Goal: Information Seeking & Learning: Learn about a topic

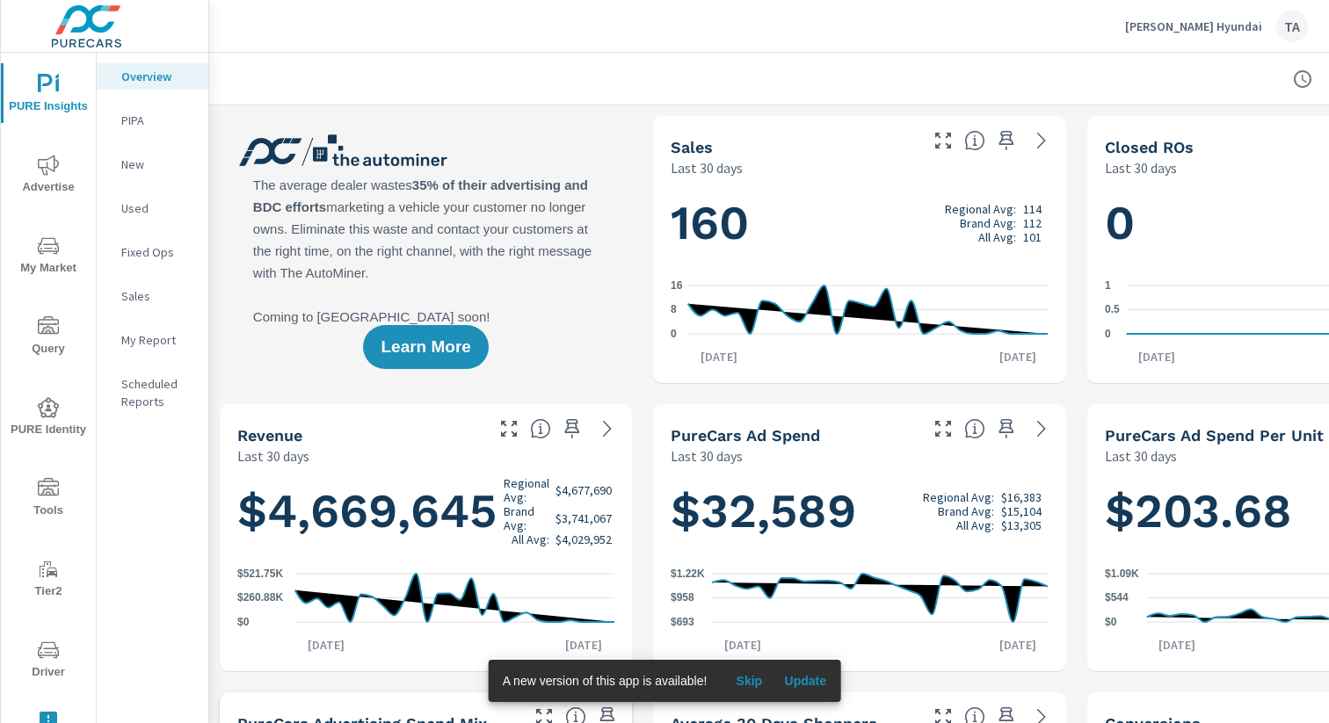
scroll to position [0, 181]
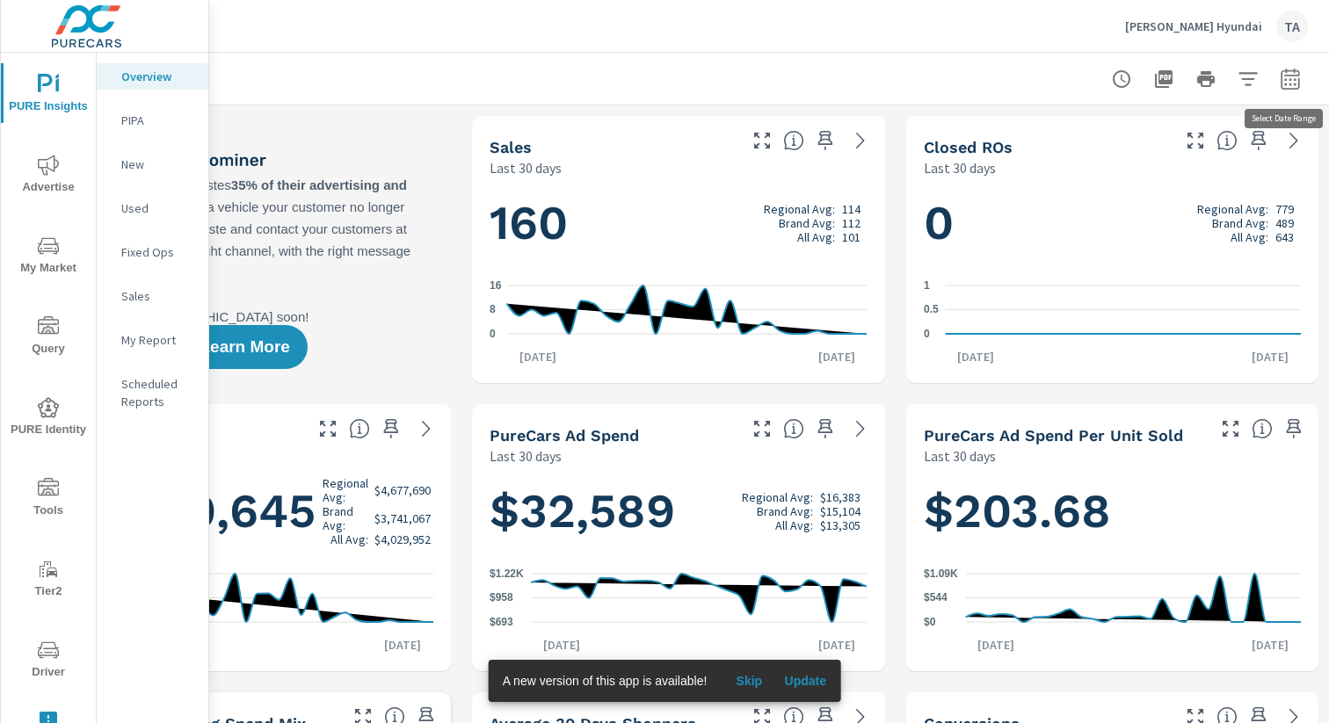
click at [995, 75] on button "button" at bounding box center [1289, 79] width 35 height 35
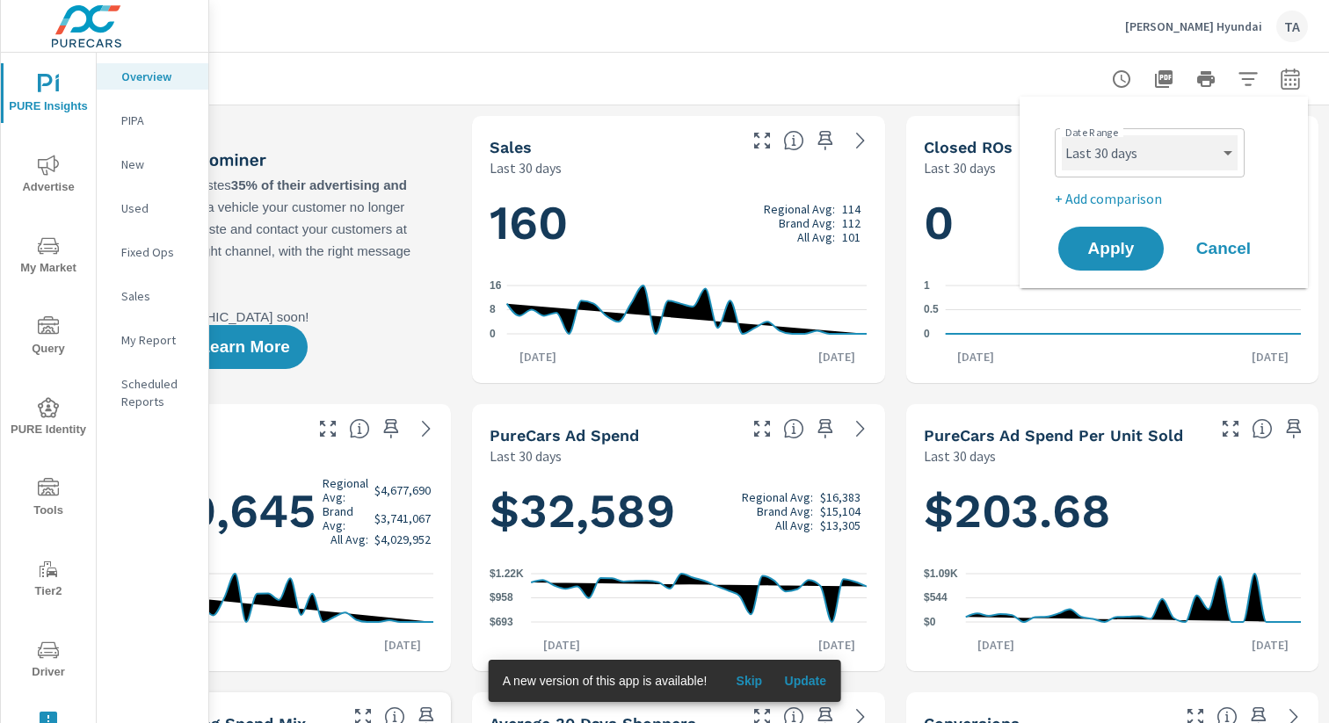
click at [995, 145] on select "Custom [DATE] Last week Last 7 days Last 14 days Last 30 days Last 45 days Last…" at bounding box center [1149, 152] width 176 height 35
select select "Last month"
click at [995, 259] on button "Apply" at bounding box center [1110, 249] width 109 height 46
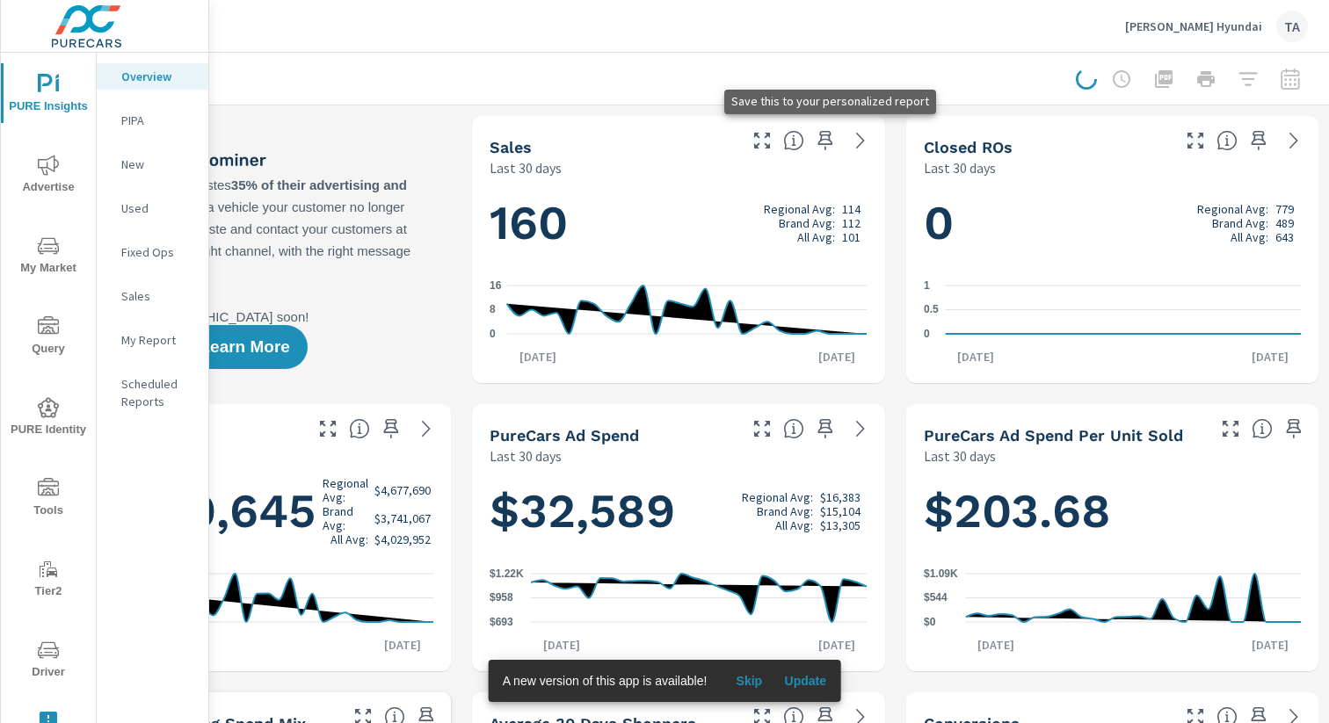
scroll to position [0, 0]
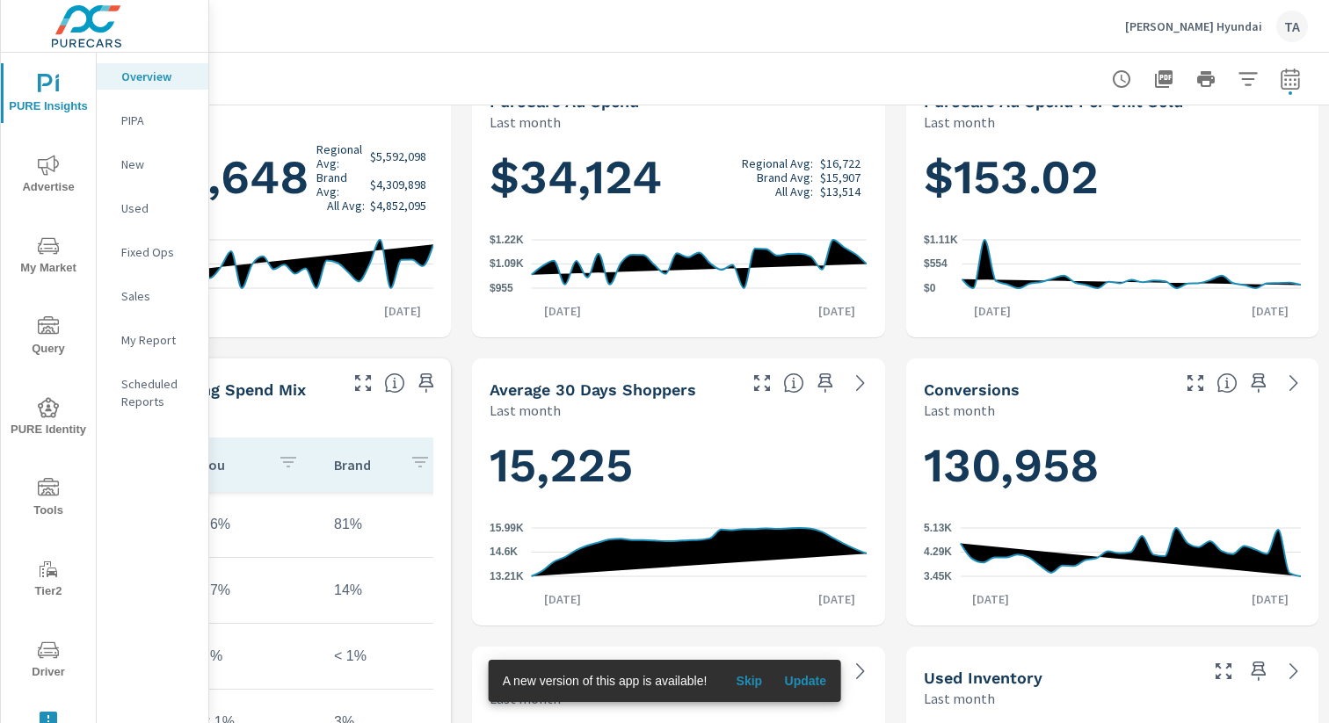
scroll to position [334, 0]
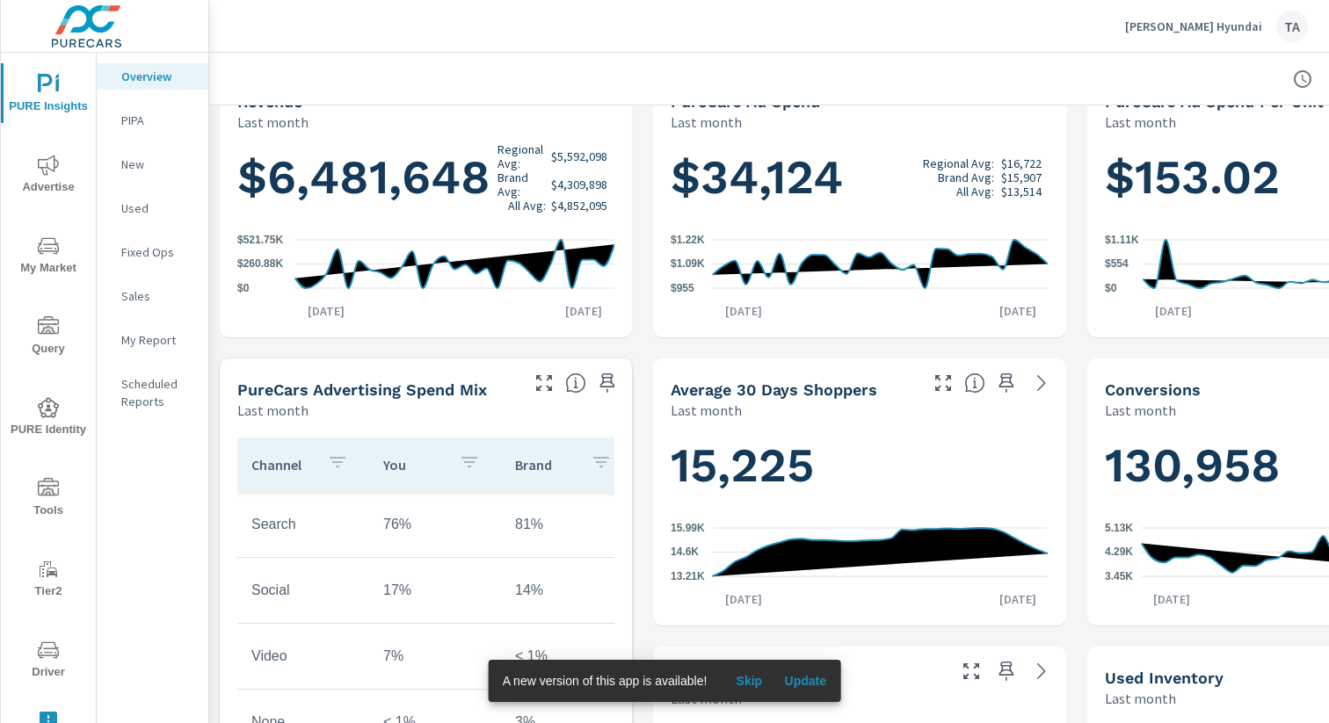
click at [125, 178] on nav "Overview PIPA New Used Fixed Ops Sales My Report Scheduled Reports" at bounding box center [153, 246] width 112 height 387
click at [146, 163] on p "New" at bounding box center [157, 165] width 73 height 18
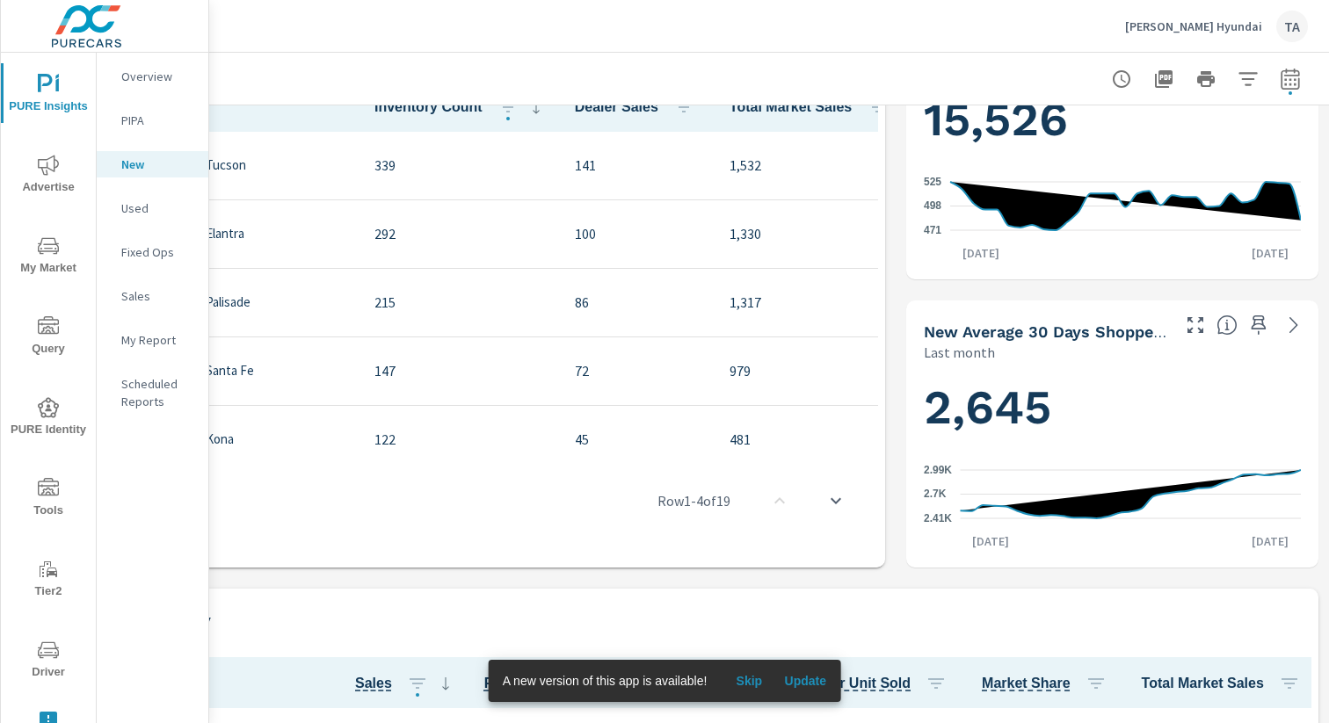
scroll to position [0, 181]
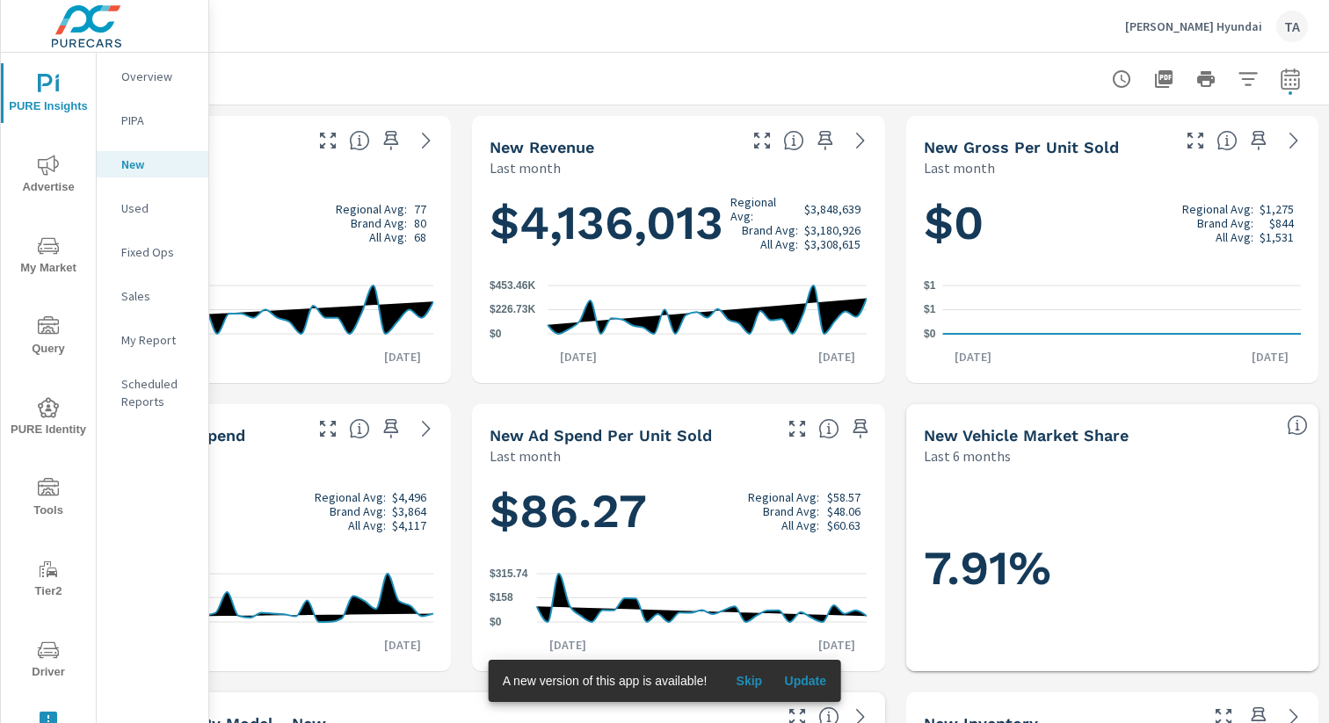
click at [995, 86] on icon "button" at bounding box center [1164, 79] width 18 height 18
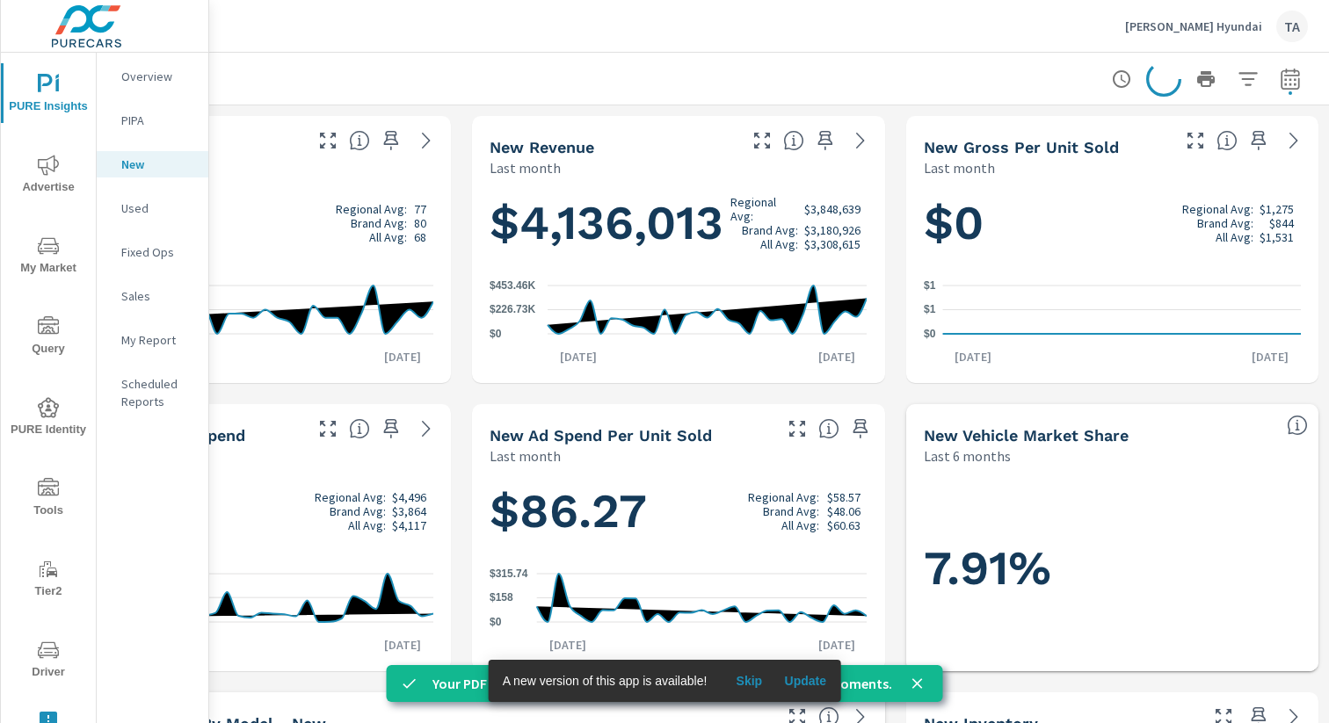
click at [50, 176] on span "Advertise" at bounding box center [48, 176] width 84 height 43
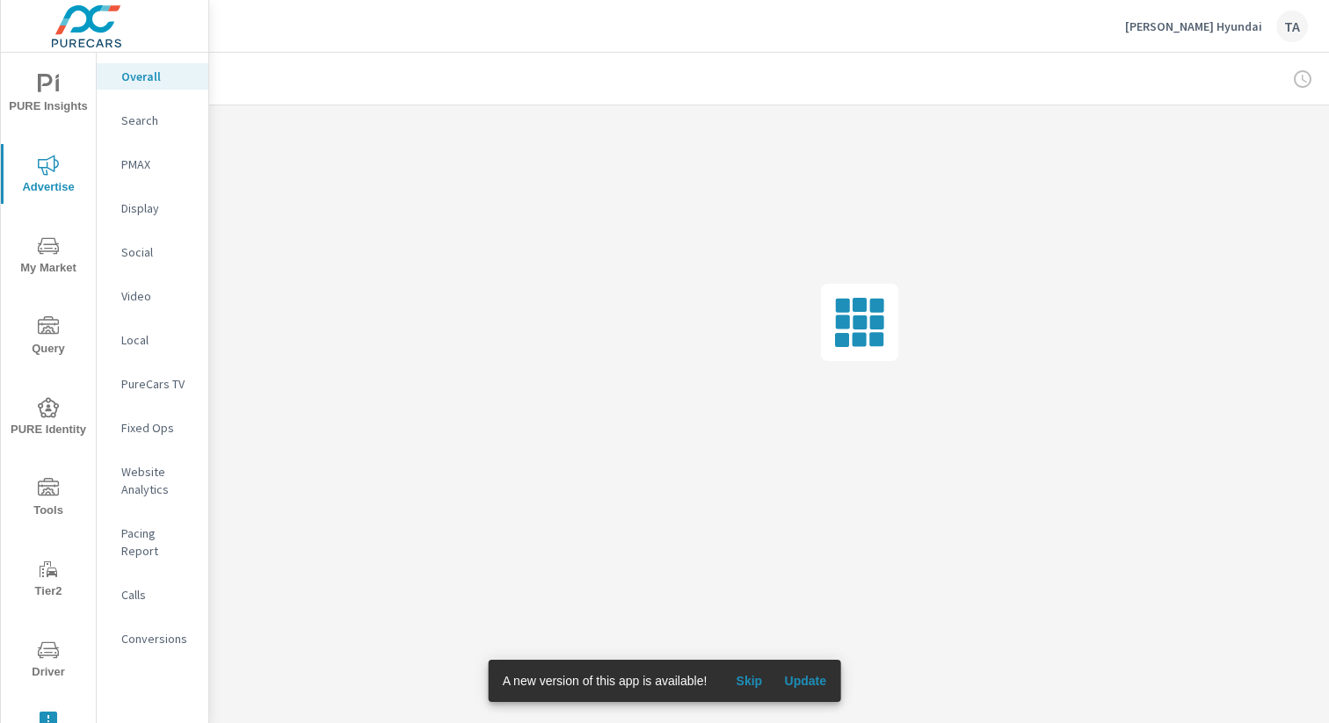
scroll to position [0, 181]
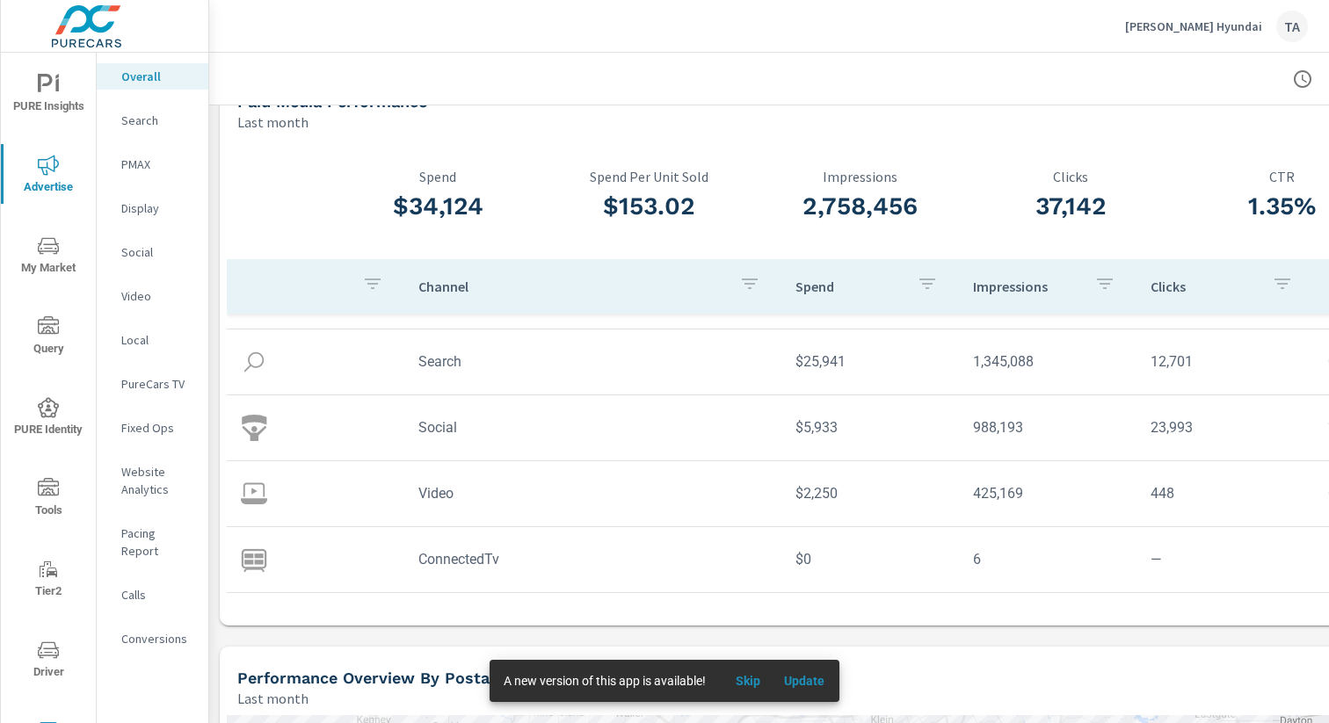
scroll to position [42, 181]
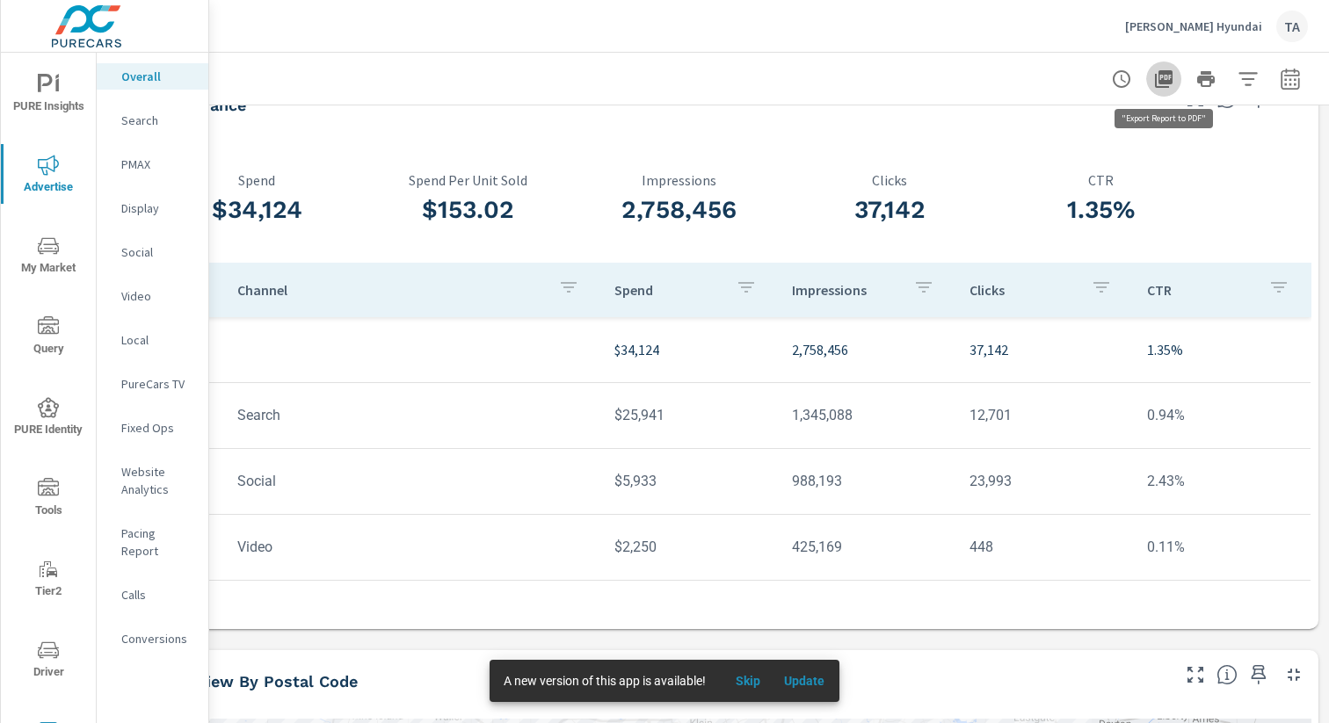
click at [995, 73] on icon "button" at bounding box center [1164, 79] width 18 height 18
click at [146, 293] on p "Video" at bounding box center [157, 296] width 73 height 18
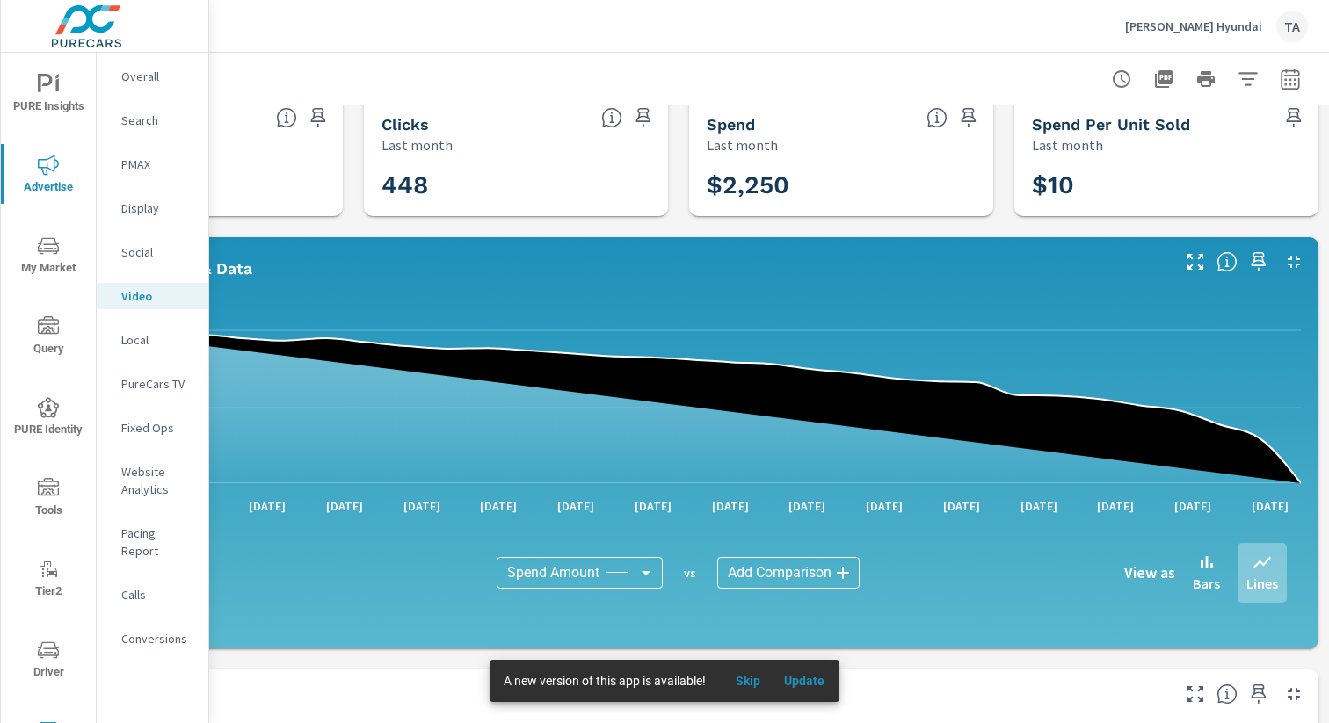
scroll to position [0, 181]
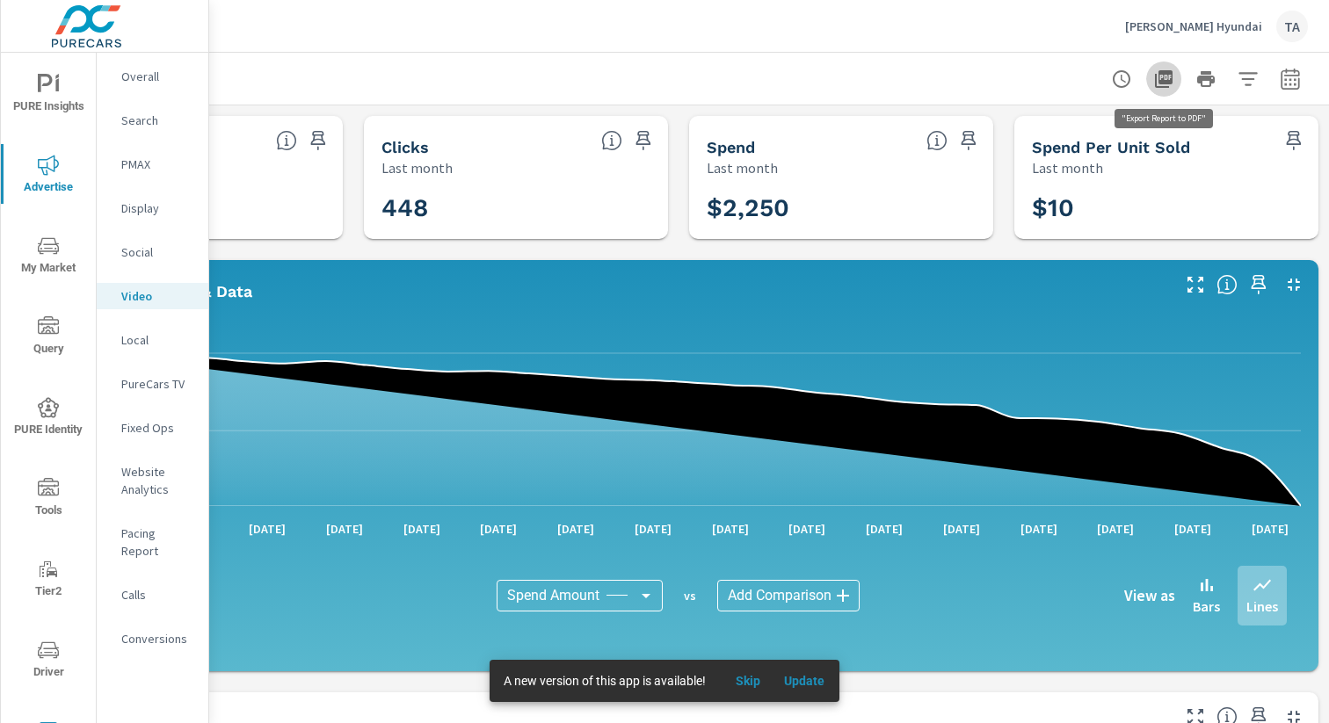
click at [995, 79] on icon "button" at bounding box center [1164, 79] width 18 height 18
click at [115, 251] on div "Social" at bounding box center [153, 252] width 112 height 26
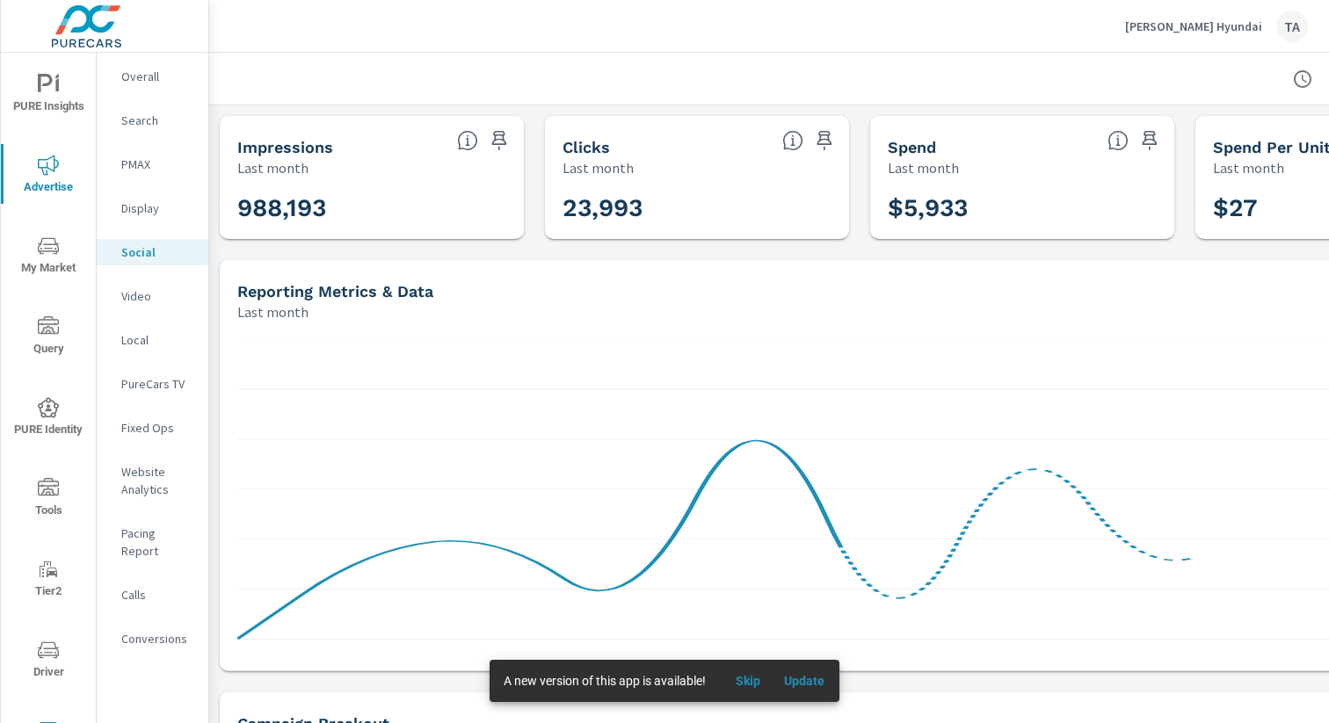
scroll to position [0, 181]
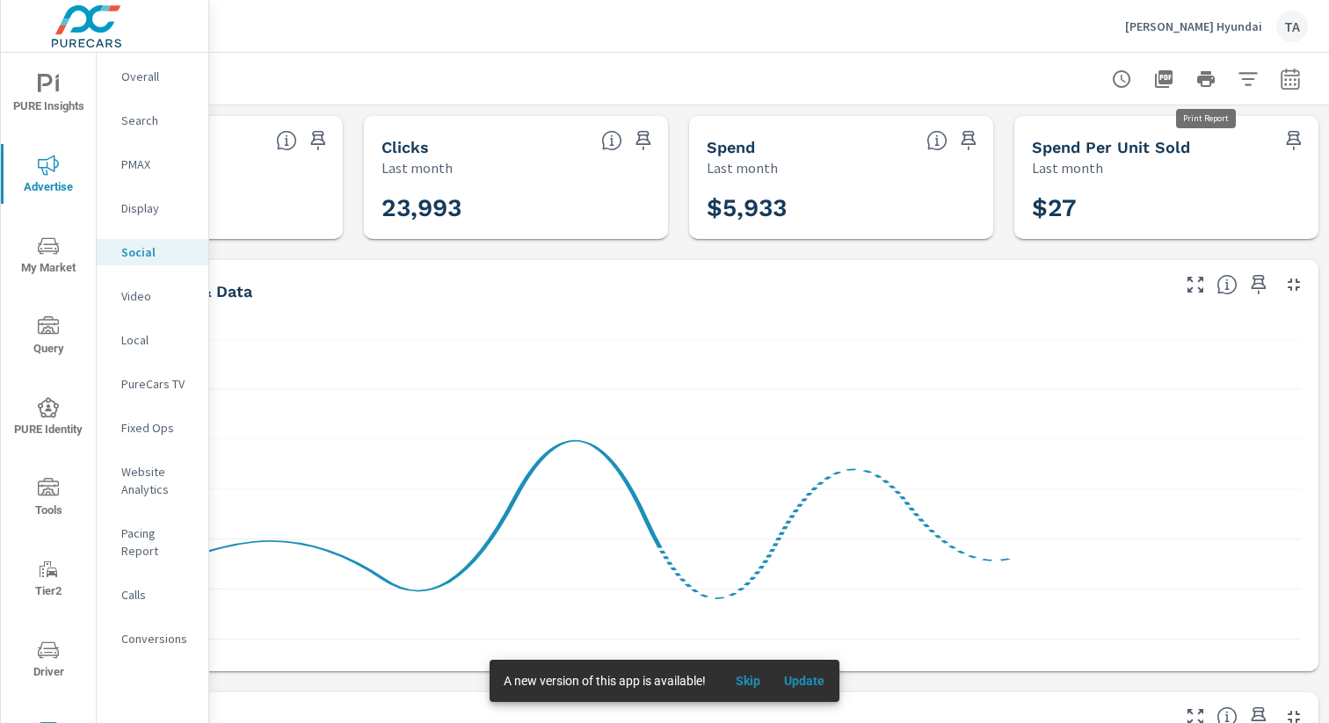
click at [995, 74] on icon "button" at bounding box center [1164, 79] width 18 height 18
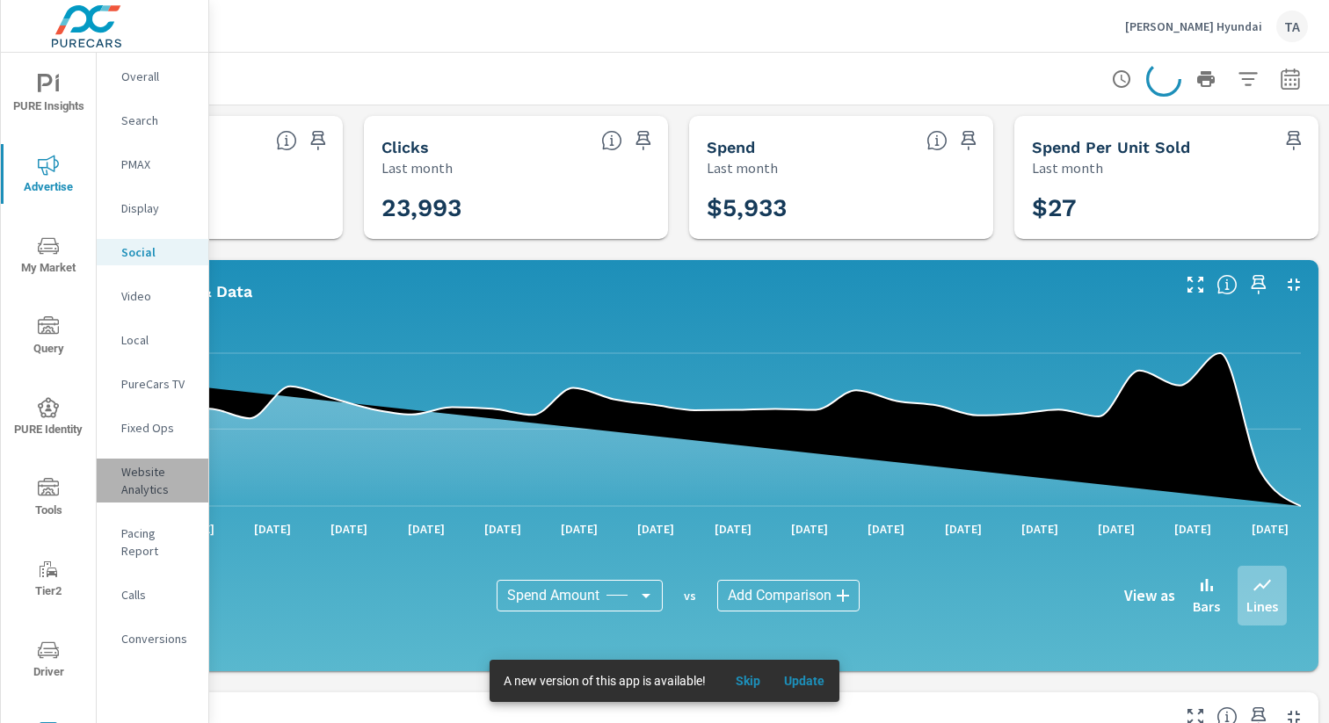
click at [144, 478] on p "Website Analytics" at bounding box center [157, 480] width 73 height 35
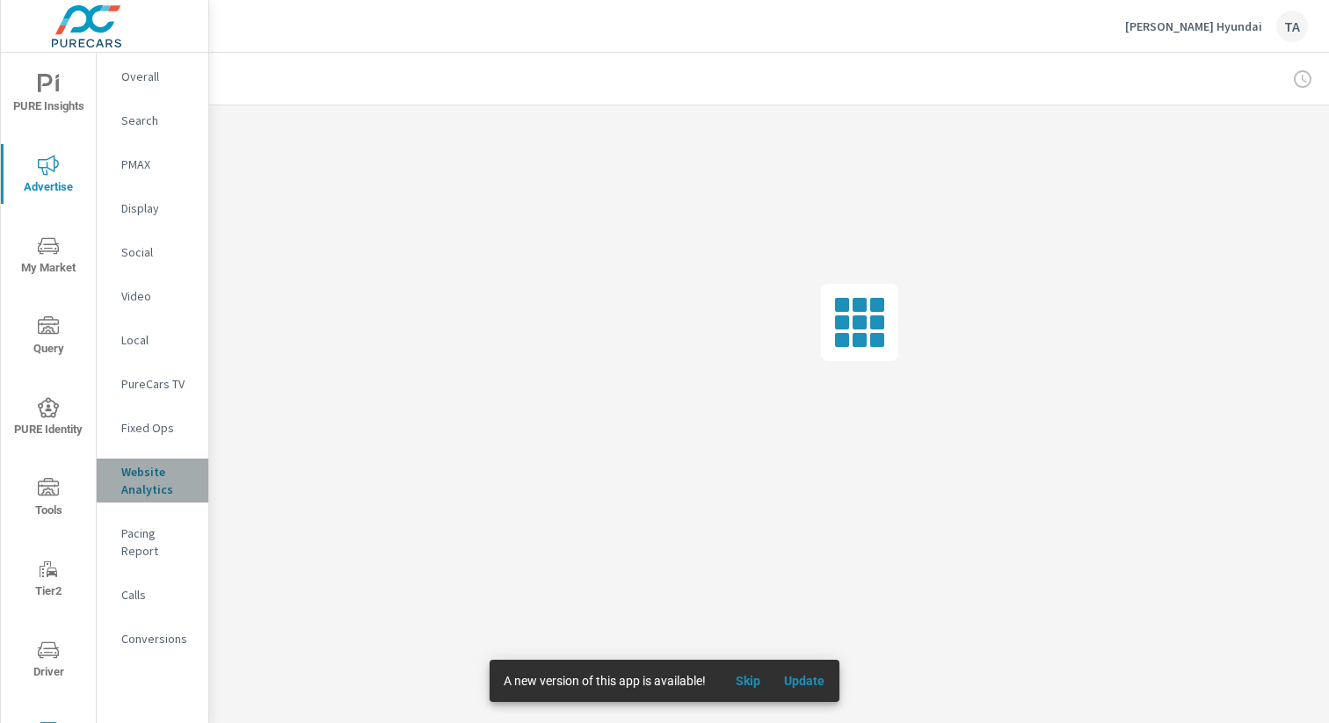
click at [151, 492] on p "Website Analytics" at bounding box center [157, 480] width 73 height 35
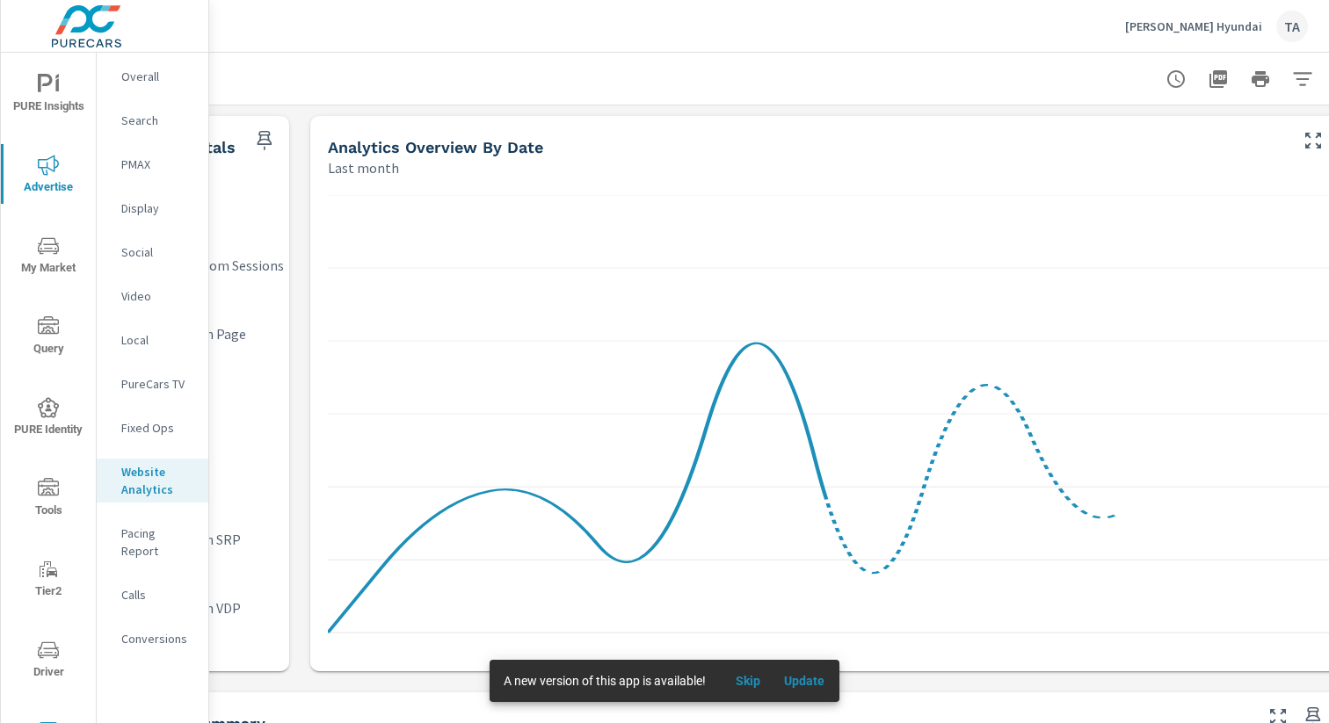
scroll to position [0, 181]
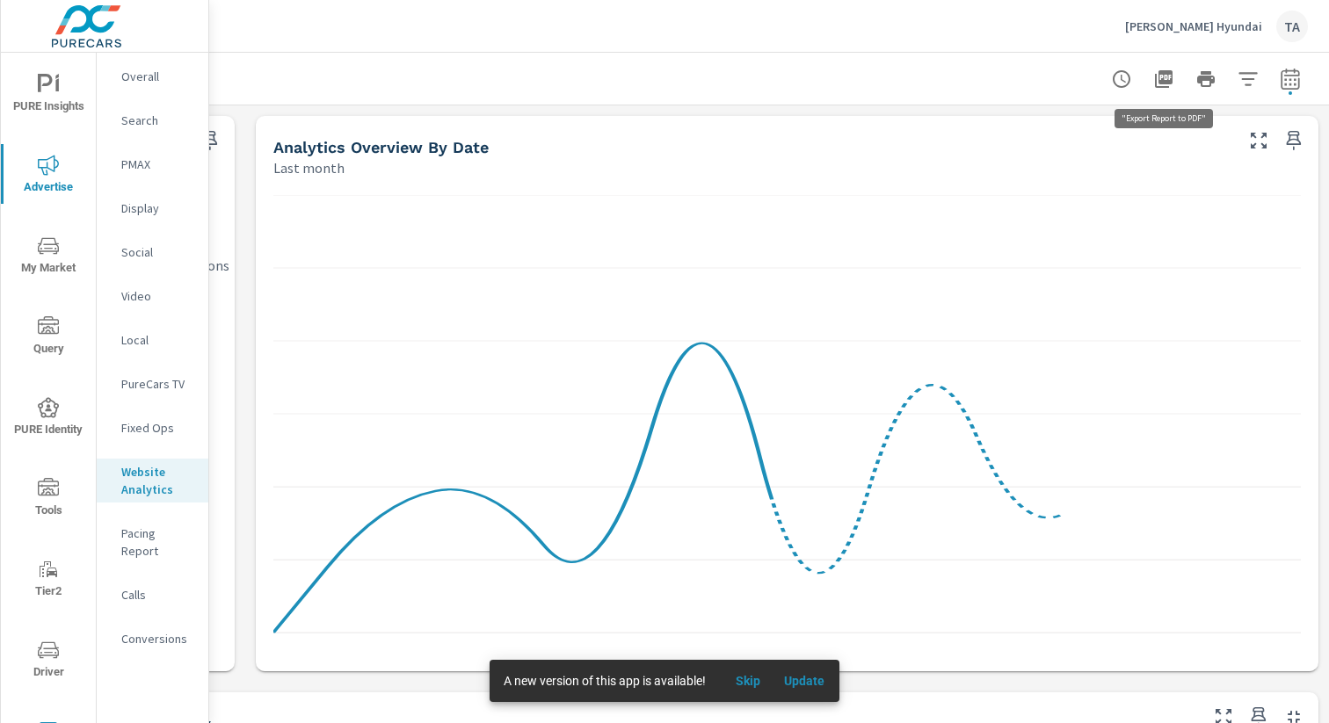
click at [995, 91] on button "button" at bounding box center [1163, 79] width 35 height 35
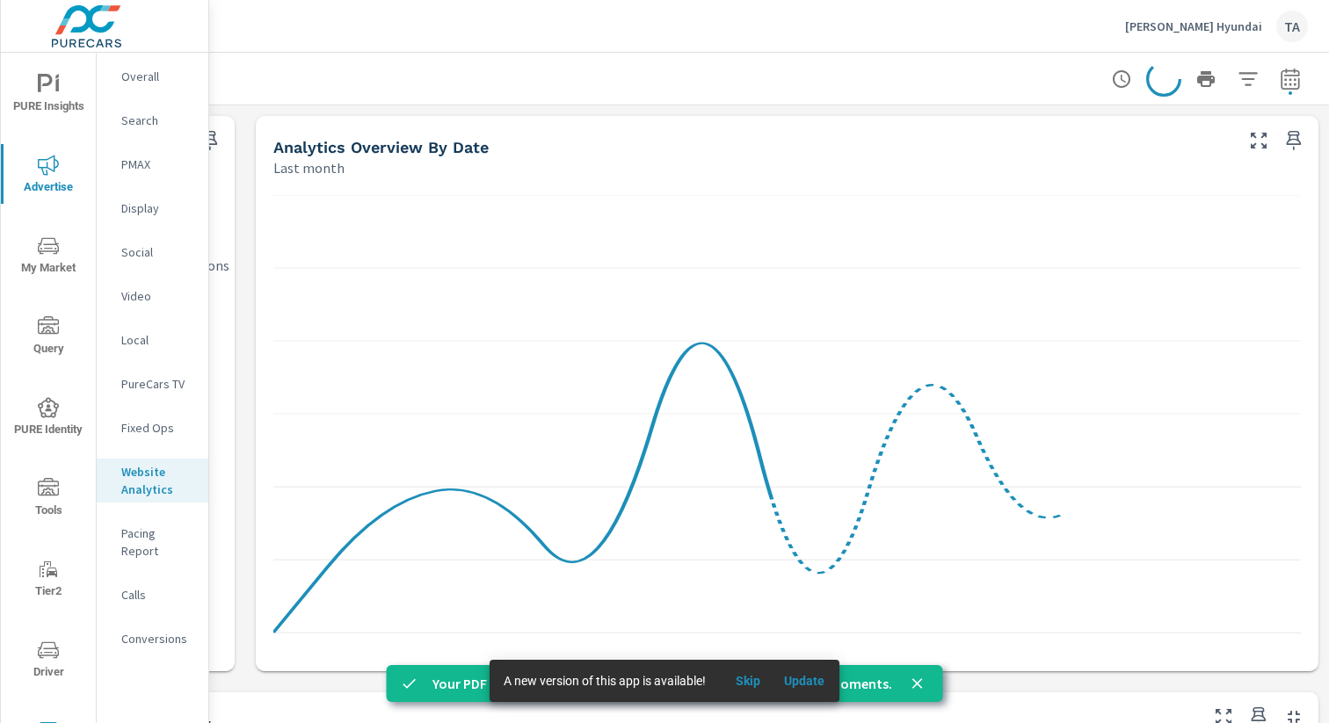
scroll to position [1, 0]
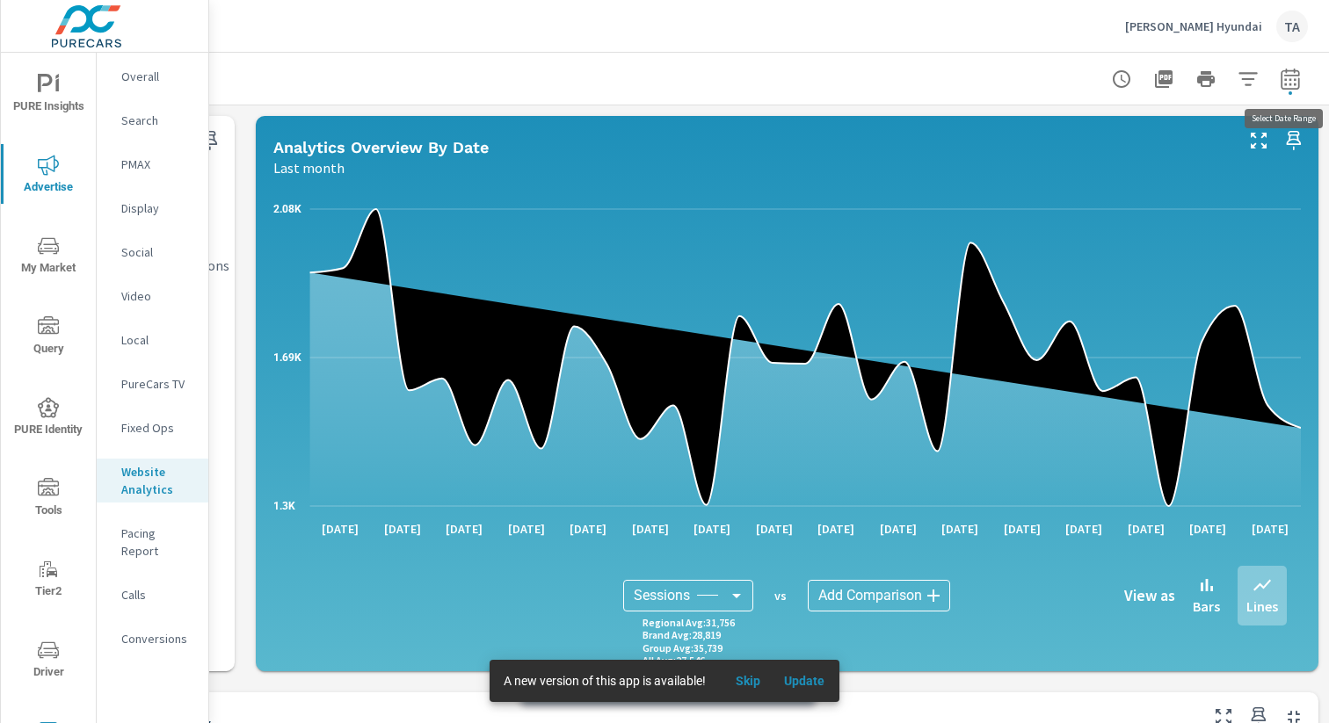
click at [995, 83] on icon "button" at bounding box center [1289, 79] width 21 height 21
select select "Last month"
